Goal: Task Accomplishment & Management: Manage account settings

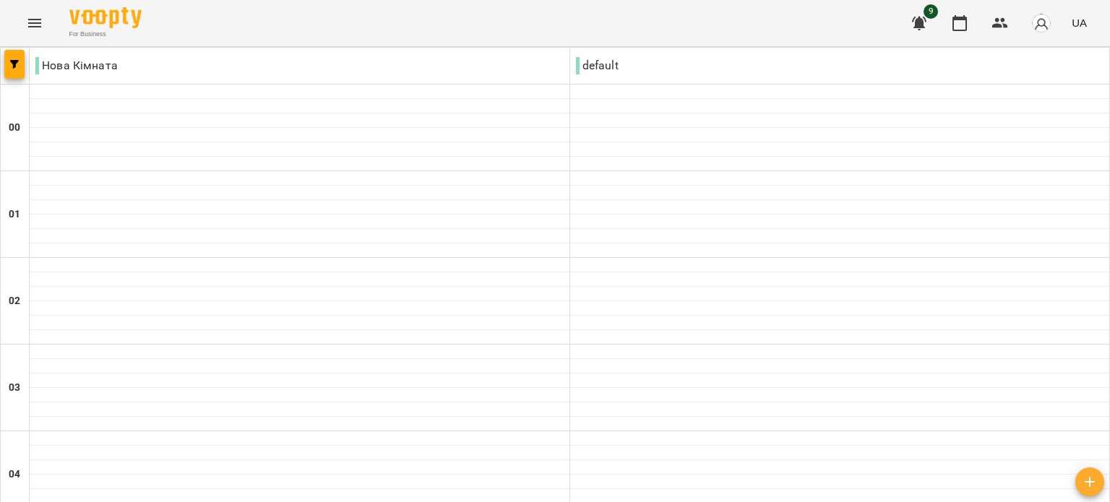
scroll to position [1601, 0]
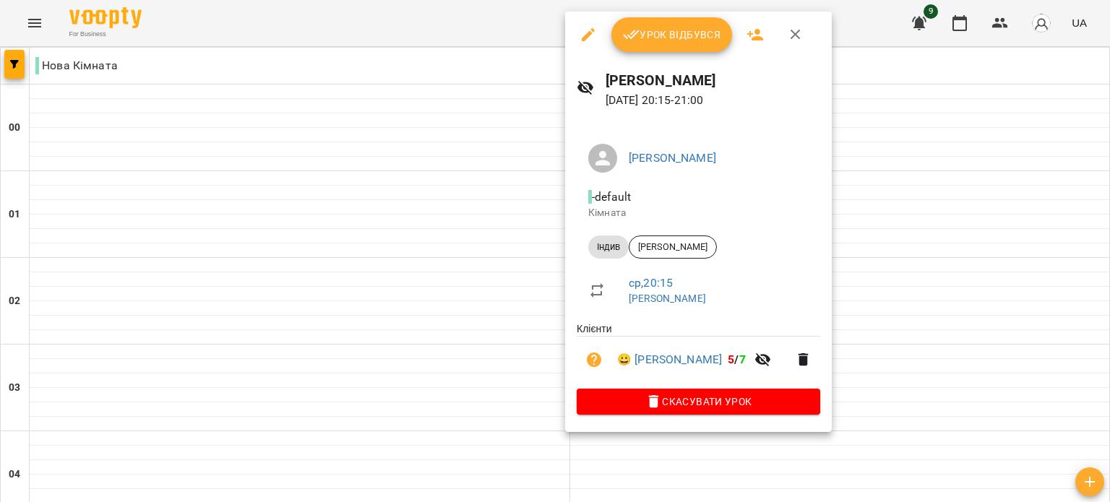
click at [705, 46] on button "Урок відбувся" at bounding box center [672, 34] width 121 height 35
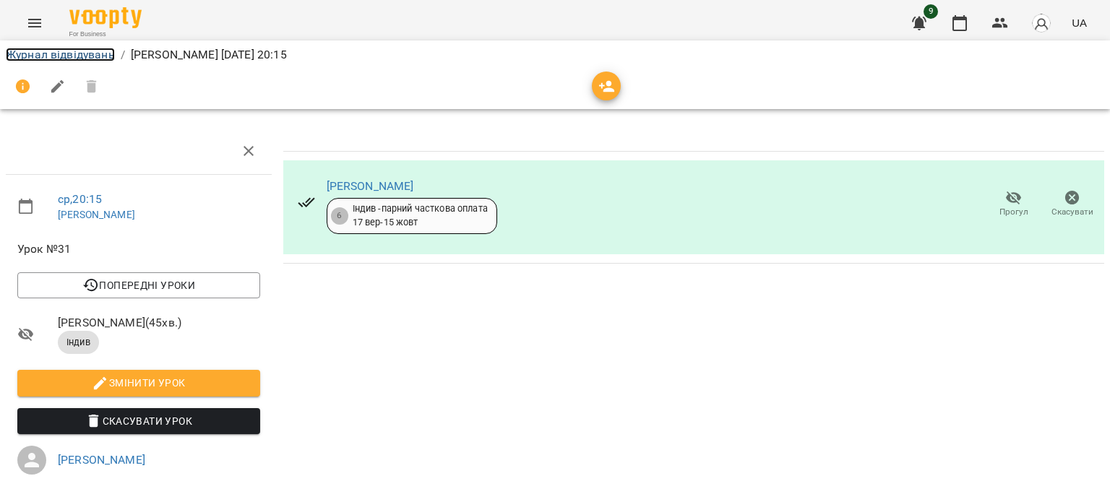
click at [78, 56] on link "Журнал відвідувань" at bounding box center [60, 55] width 109 height 14
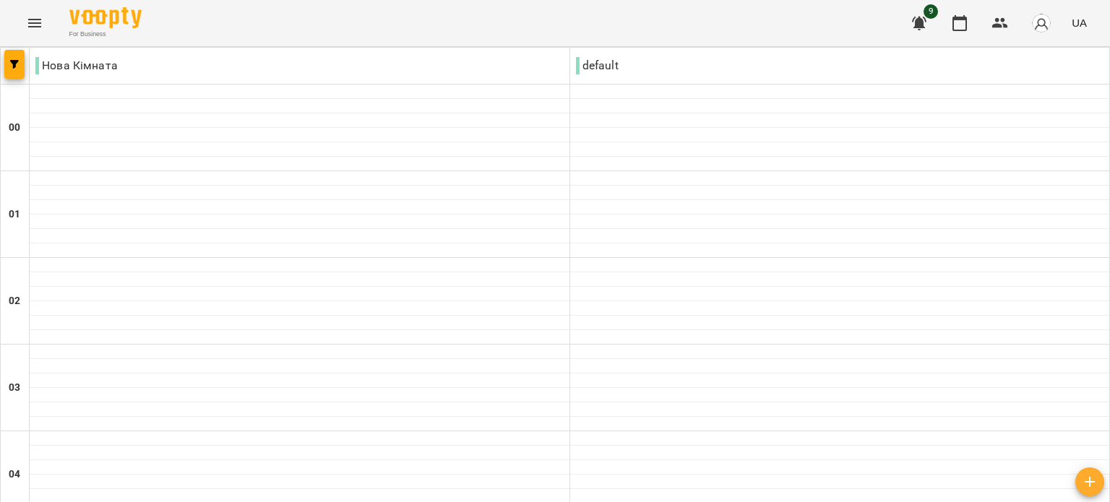
scroll to position [1518, 0]
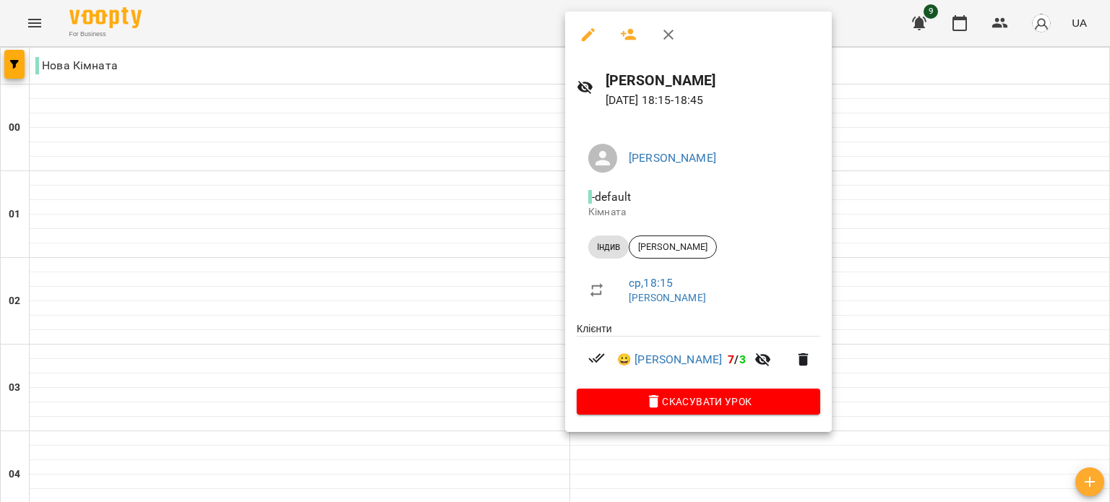
click at [863, 236] on div at bounding box center [555, 251] width 1110 height 502
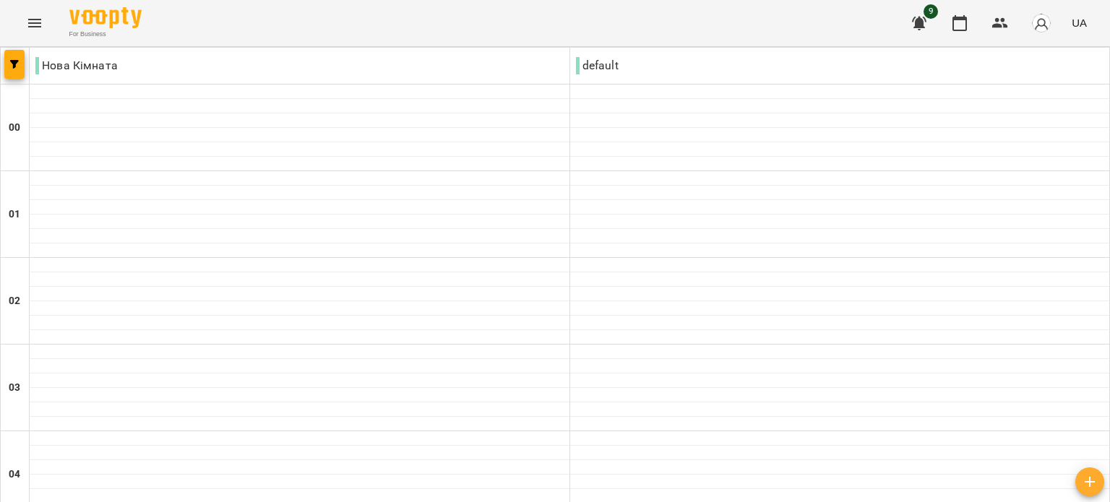
scroll to position [1591, 0]
